Goal: Find specific page/section: Find specific page/section

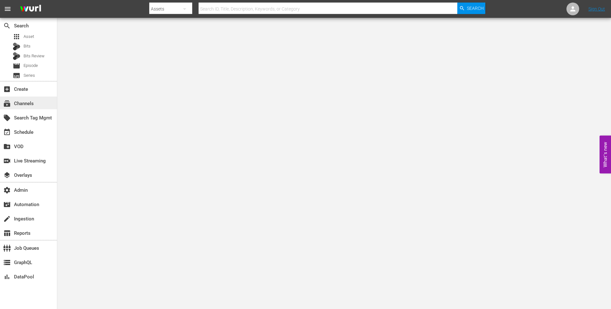
click at [24, 104] on div "subscriptions Channels" at bounding box center [18, 103] width 36 height 6
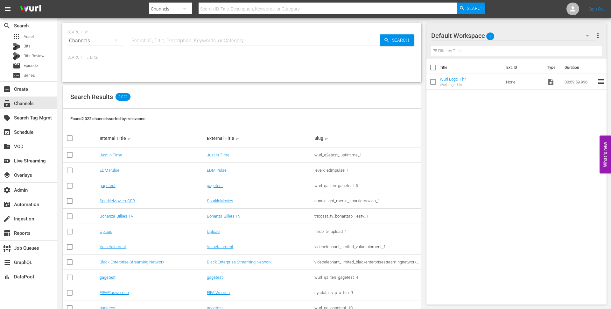
click at [169, 45] on input "text" at bounding box center [255, 40] width 250 height 15
type input "stromberg"
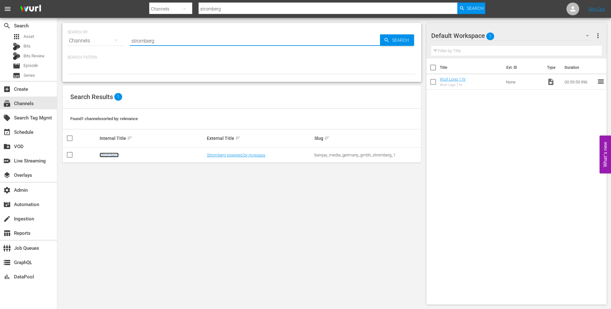
click at [107, 154] on link "Stromberg" at bounding box center [109, 155] width 19 height 5
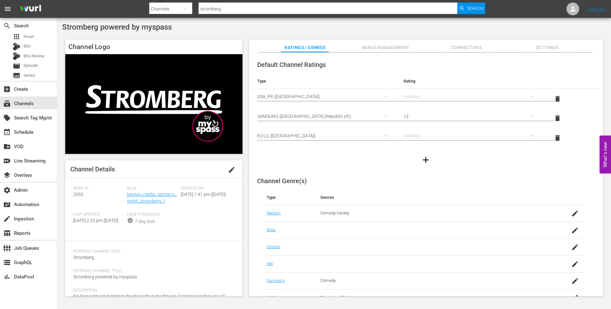
click at [377, 42] on button "Image Management" at bounding box center [386, 45] width 48 height 13
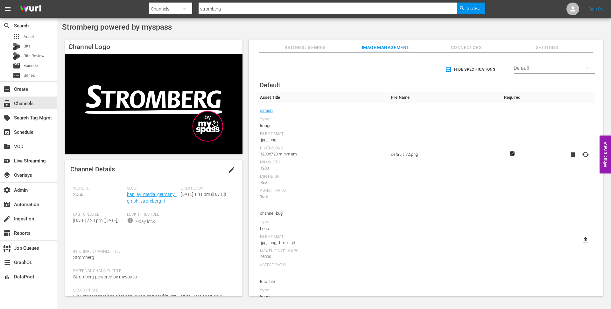
click at [550, 73] on div "Select Streamer Default" at bounding box center [555, 68] width 82 height 15
click at [539, 62] on div "Default" at bounding box center [555, 68] width 82 height 18
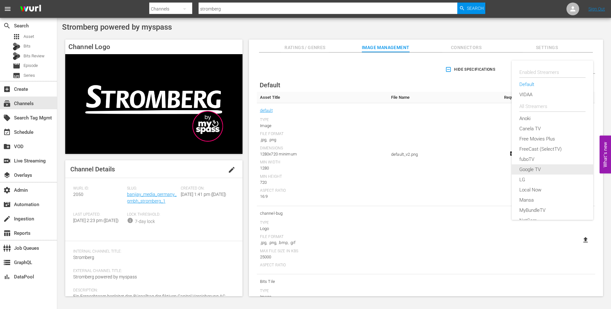
click at [525, 178] on div "LG" at bounding box center [553, 180] width 66 height 10
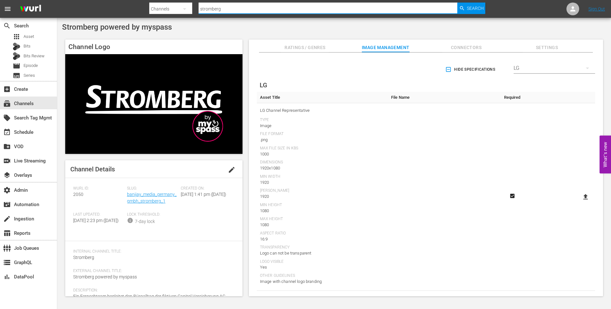
drag, startPoint x: 235, startPoint y: 10, endPoint x: 181, endPoint y: 10, distance: 54.1
click at [181, 10] on div "Search By Channels Search ID, Title, Description, Keywords, or Category strombe…" at bounding box center [317, 8] width 336 height 15
type input "weatherspy"
